Goal: Find specific page/section: Find specific page/section

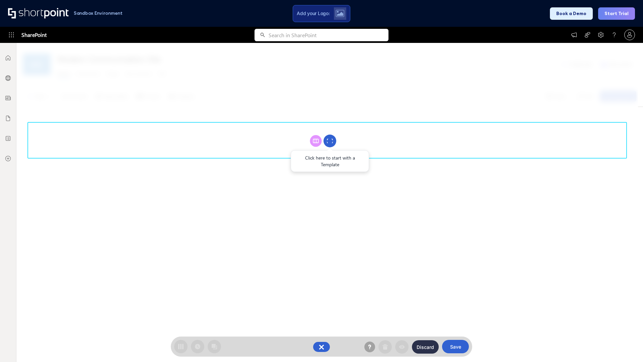
click at [330, 141] on circle at bounding box center [330, 141] width 13 height 13
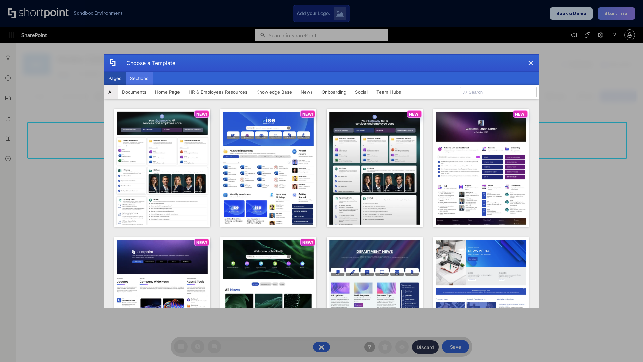
click at [139, 78] on button "Sections" at bounding box center [139, 78] width 27 height 13
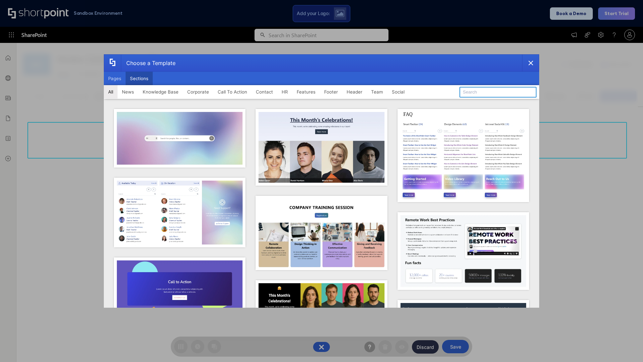
type input "Articles"
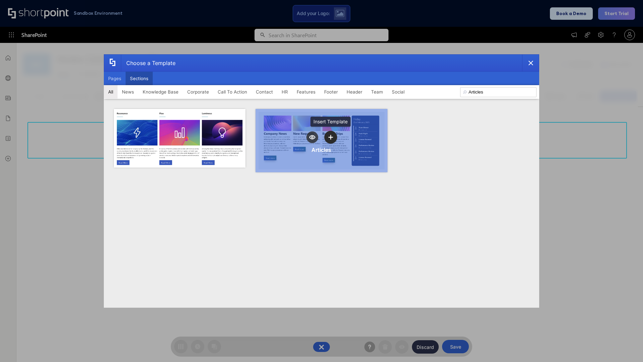
click at [331, 137] on icon "template selector" at bounding box center [330, 137] width 5 height 5
